Goal: Obtain resource: Download file/media

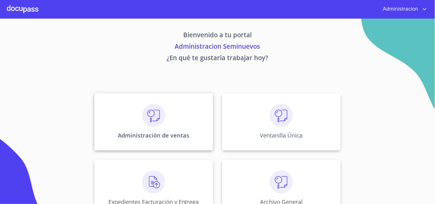
click at [150, 120] on img at bounding box center [153, 115] width 23 height 23
click at [275, 119] on img at bounding box center [281, 115] width 23 height 23
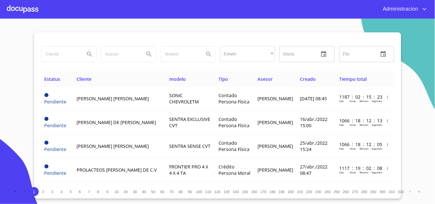
click at [67, 50] on input "search" at bounding box center [60, 55] width 39 height 16
type input "[PERSON_NAME]"
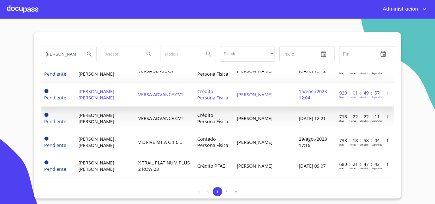
scroll to position [64, 0]
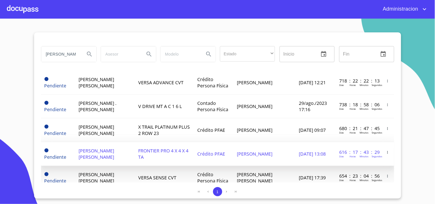
click at [188, 146] on td "FRONTIER PRO 4 X 4 X 4 TA" at bounding box center [164, 154] width 59 height 24
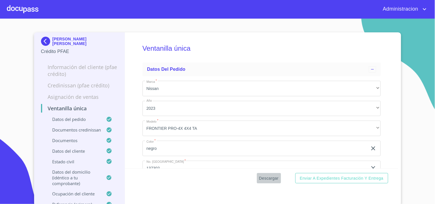
click at [264, 179] on span "Descargar" at bounding box center [270, 178] width 20 height 7
click at [47, 41] on img at bounding box center [46, 41] width 11 height 9
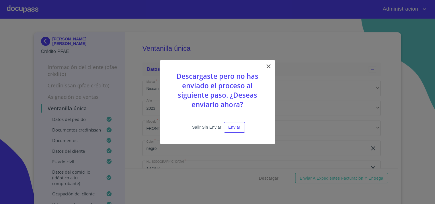
click at [200, 126] on span "Salir sin enviar" at bounding box center [206, 127] width 29 height 7
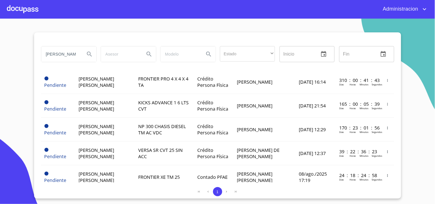
scroll to position [319, 0]
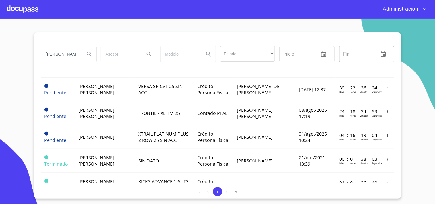
click at [72, 54] on input "[PERSON_NAME]" at bounding box center [60, 55] width 39 height 16
type input "[PERSON_NAME]"
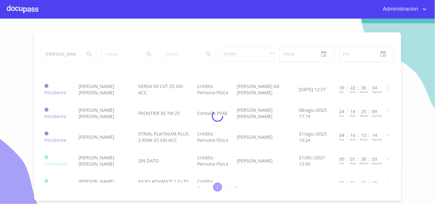
scroll to position [0, 0]
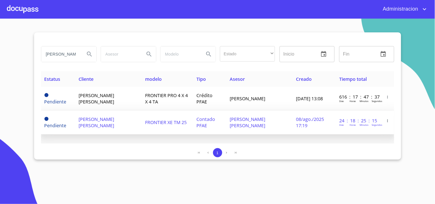
click at [193, 127] on td "Contado PFAE" at bounding box center [209, 123] width 33 height 24
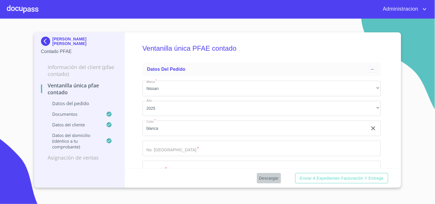
click at [266, 177] on span "Descargar" at bounding box center [270, 178] width 20 height 7
